Goal: Task Accomplishment & Management: Use online tool/utility

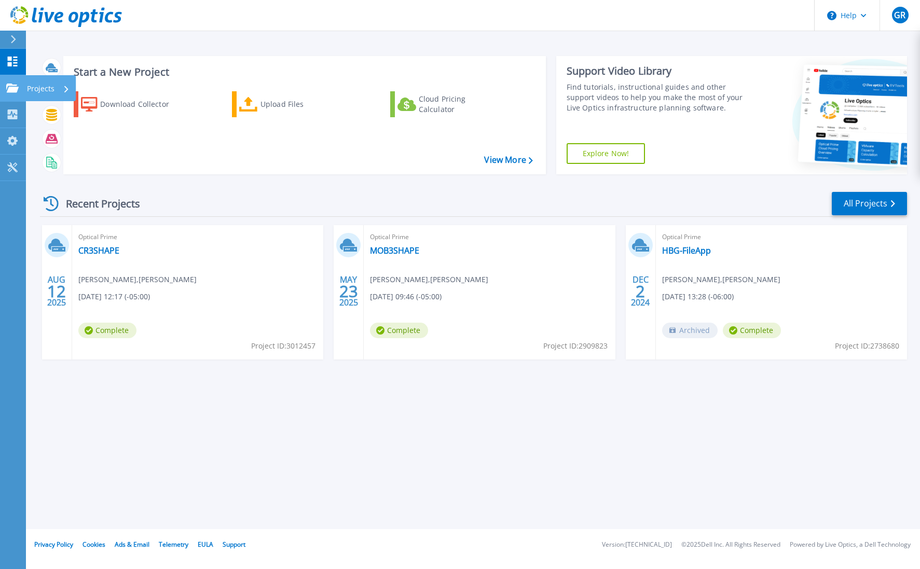
click at [66, 90] on icon at bounding box center [66, 89] width 4 height 7
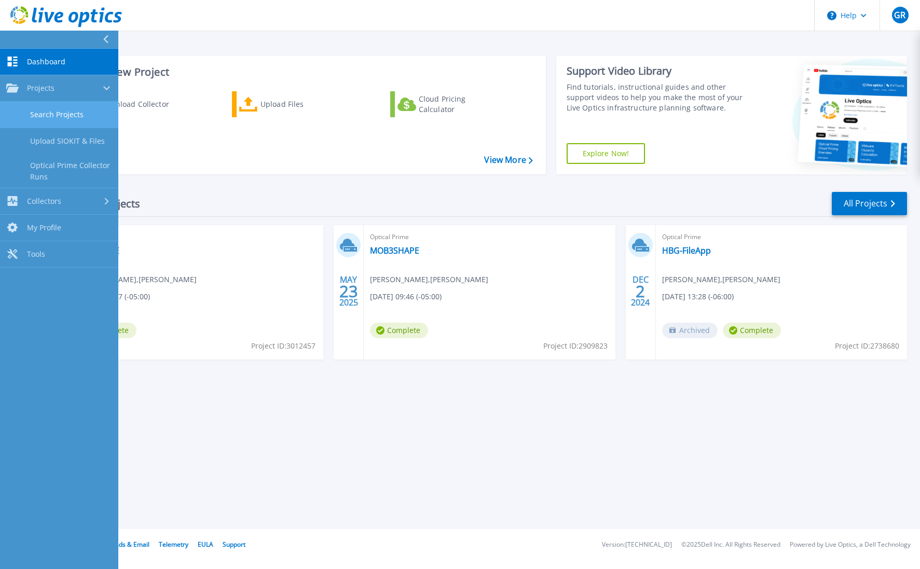
click at [77, 117] on link "Search Projects" at bounding box center [59, 115] width 118 height 26
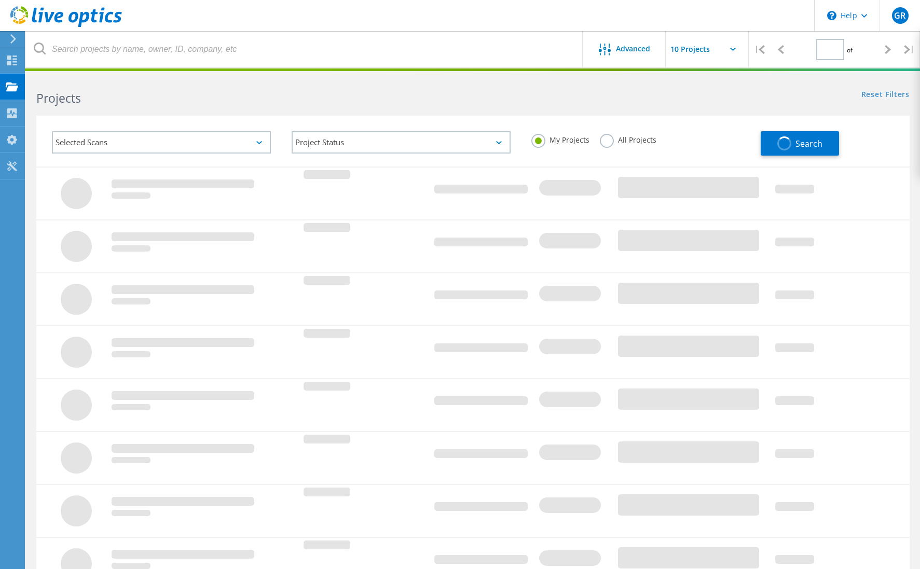
type input "1"
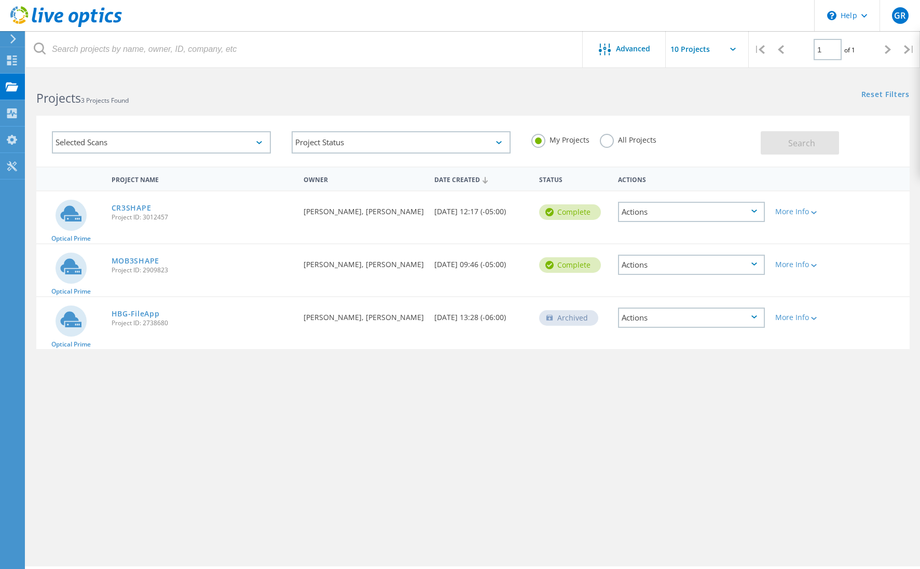
click at [228, 229] on div "CR3SHAPE Project ID: 3012457" at bounding box center [202, 211] width 192 height 39
click at [138, 211] on link "CR3SHAPE" at bounding box center [132, 207] width 40 height 7
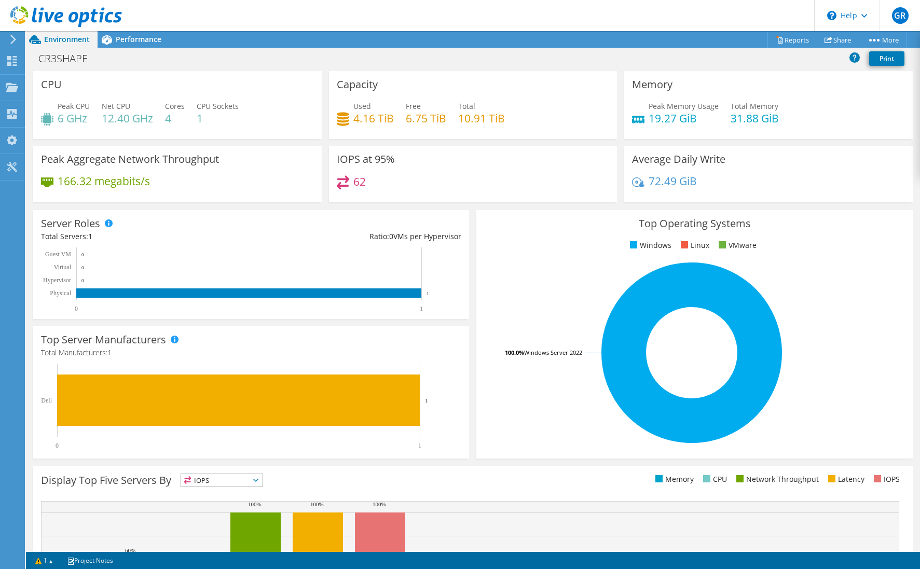
click at [243, 215] on div "Server Roles Physical Servers represent bare metal servers that were targets of…" at bounding box center [251, 264] width 436 height 109
click at [255, 57] on div "CR3SHAPE Print" at bounding box center [473, 58] width 894 height 19
